Goal: Navigation & Orientation: Find specific page/section

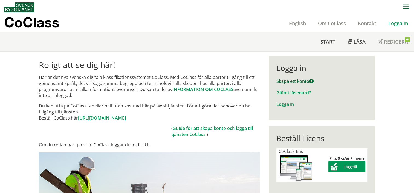
click at [298, 81] on link "Skapa ett konto" at bounding box center [295, 81] width 37 height 6
click at [288, 106] on link "Logga in" at bounding box center [286, 104] width 18 height 6
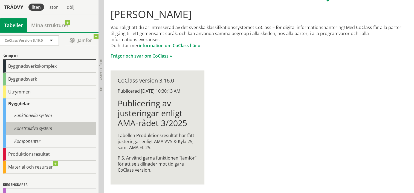
click at [34, 127] on div "Konstruktiva system" at bounding box center [49, 128] width 93 height 13
